Goal: Task Accomplishment & Management: Manage account settings

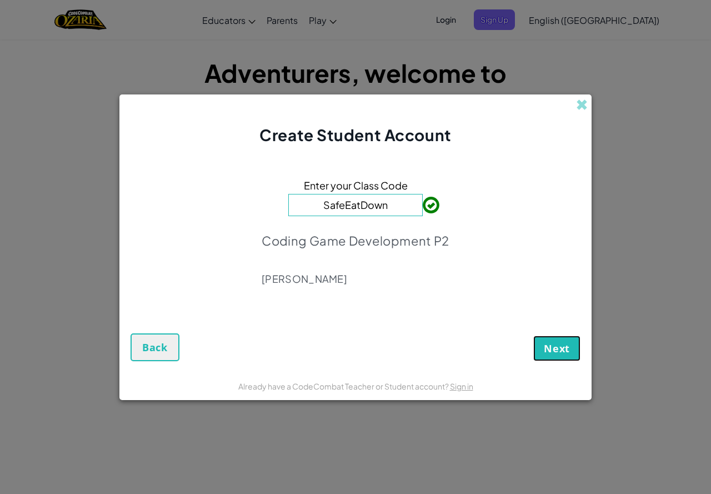
click at [557, 349] on span "Next" at bounding box center [557, 348] width 26 height 13
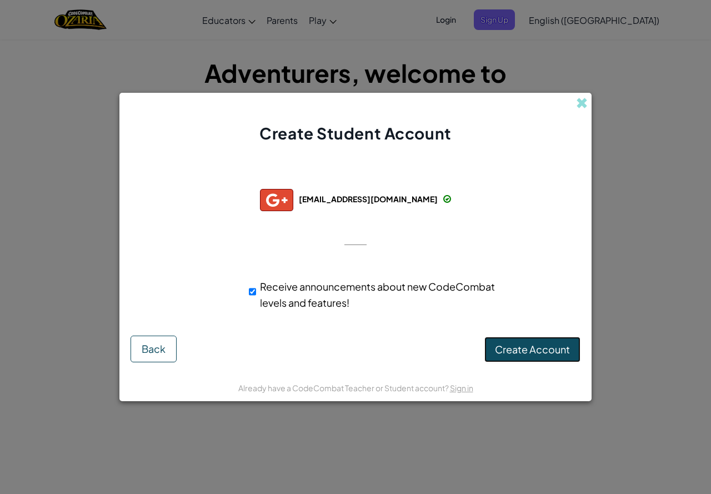
click at [542, 348] on span "Create Account" at bounding box center [532, 349] width 75 height 13
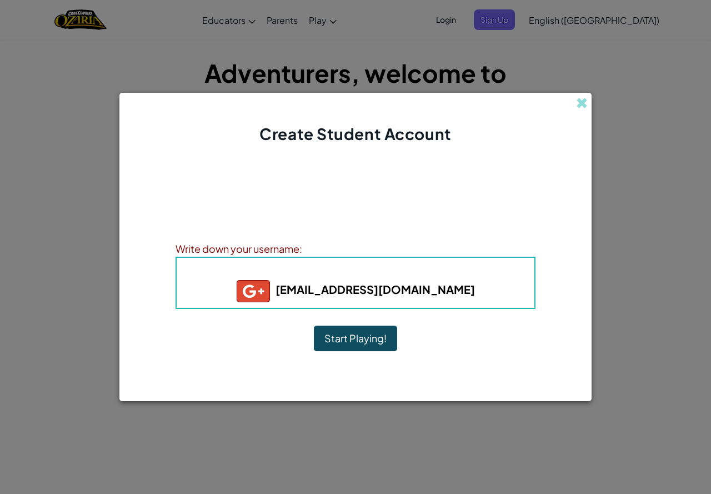
drag, startPoint x: 362, startPoint y: 339, endPoint x: 368, endPoint y: 340, distance: 6.8
click at [362, 341] on button "Start Playing!" at bounding box center [355, 339] width 83 height 26
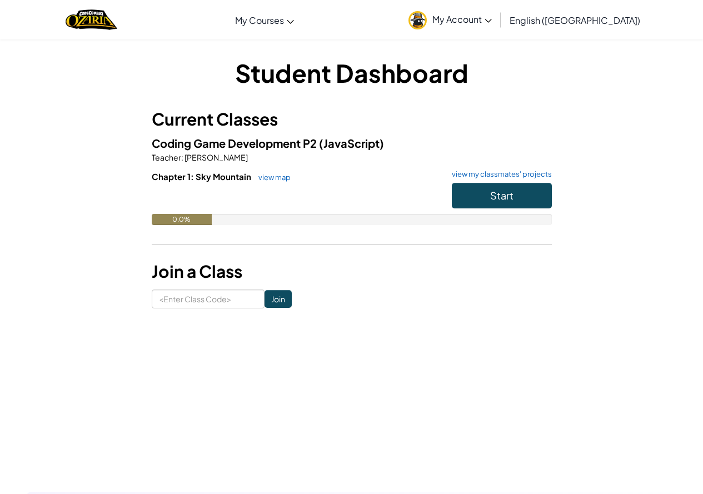
click at [492, 24] on span "My Account" at bounding box center [461, 19] width 59 height 12
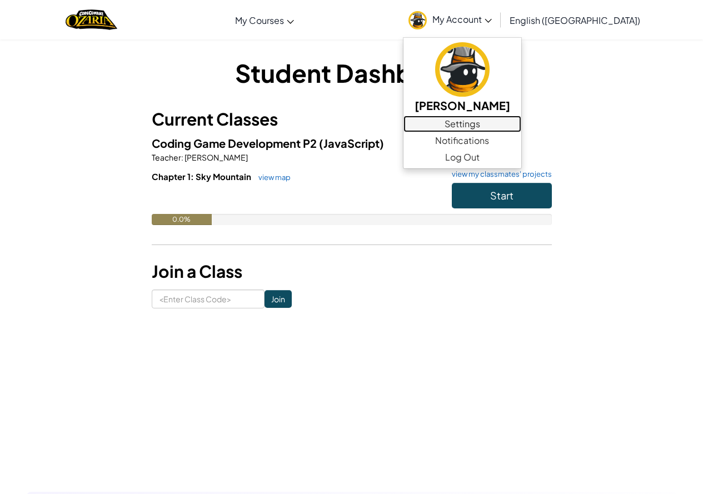
click at [519, 126] on link "Settings" at bounding box center [462, 124] width 118 height 17
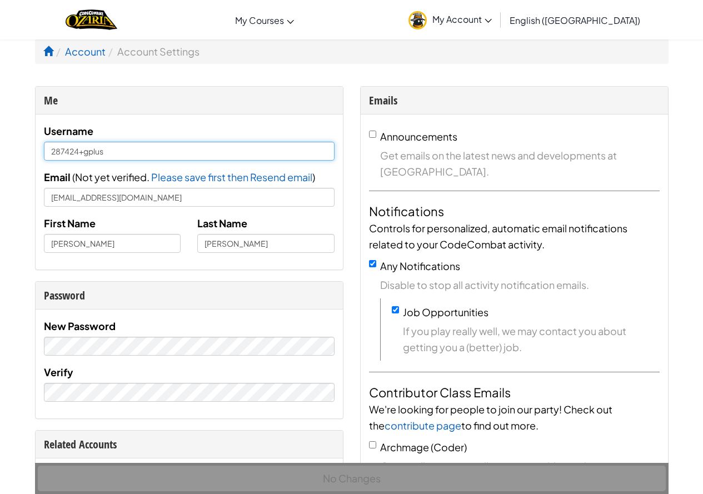
drag, startPoint x: 112, startPoint y: 152, endPoint x: 0, endPoint y: 139, distance: 113.0
type input "[PERSON_NAME]"
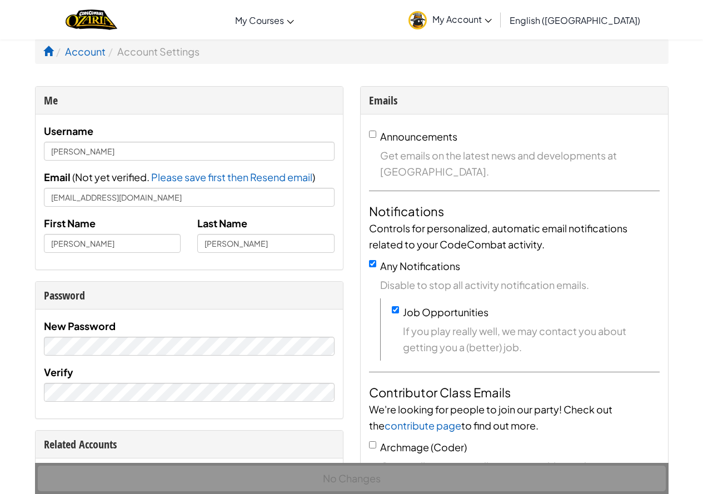
click at [77, 291] on div "Password" at bounding box center [189, 295] width 291 height 16
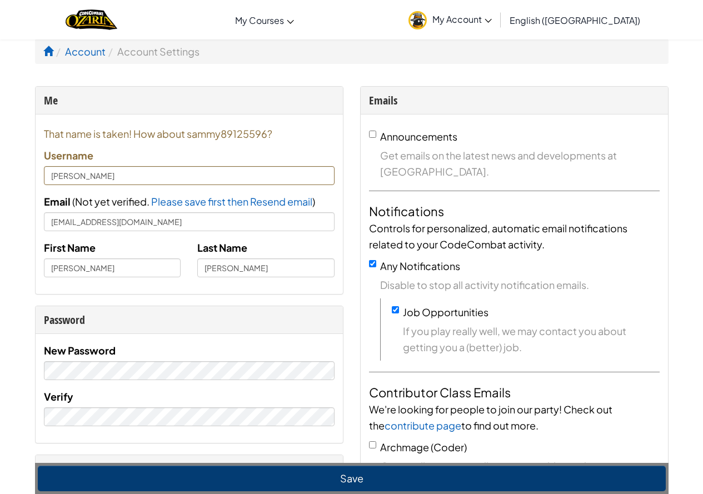
click at [74, 407] on div "Verify" at bounding box center [189, 407] width 291 height 38
click at [135, 417] on div "New Password Verify" at bounding box center [189, 388] width 307 height 109
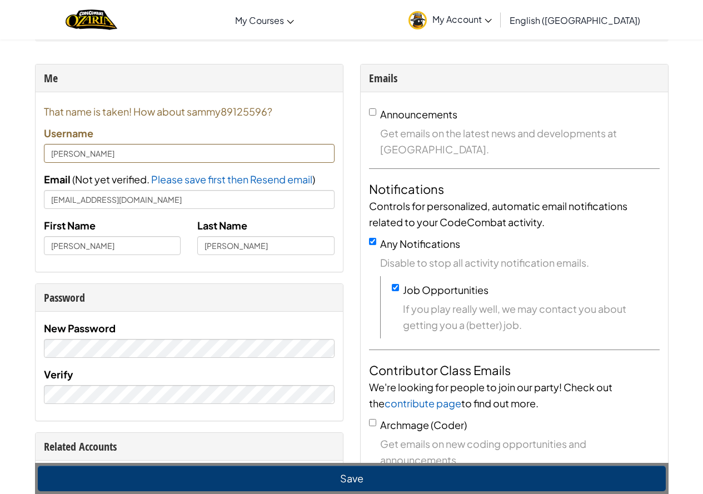
drag, startPoint x: 0, startPoint y: 282, endPoint x: 347, endPoint y: 286, distance: 347.3
click at [347, 286] on div "Me That name is taken! How about sammy89125596? Username [PERSON_NAME] ( Not ye…" at bounding box center [189, 450] width 325 height 773
drag, startPoint x: 687, startPoint y: 488, endPoint x: 692, endPoint y: 479, distance: 9.9
